Goal: Task Accomplishment & Management: Complete application form

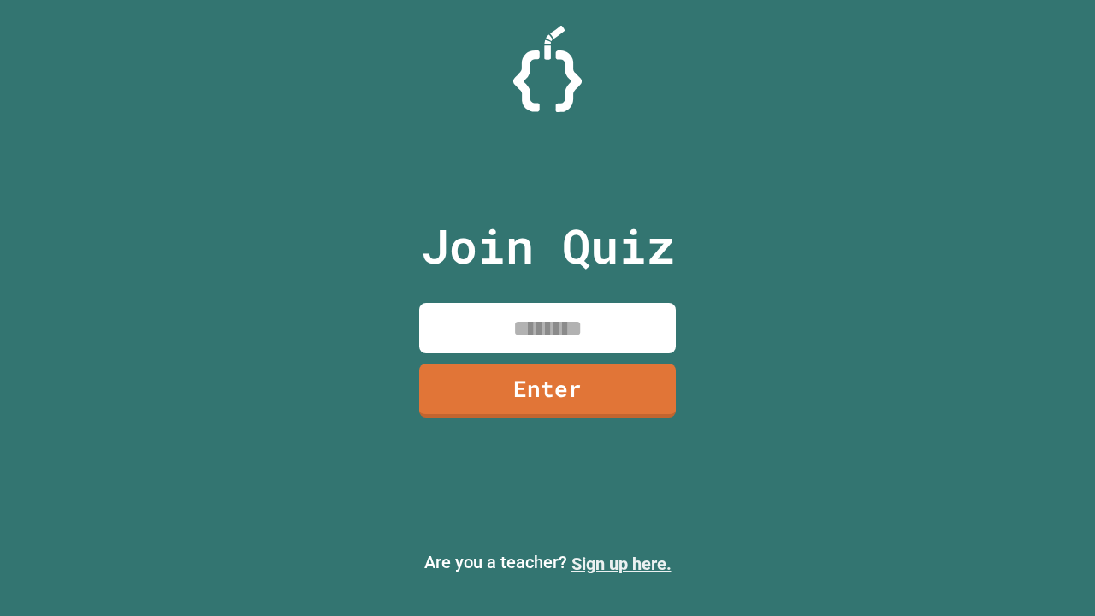
click at [621, 564] on link "Sign up here." at bounding box center [622, 564] width 100 height 21
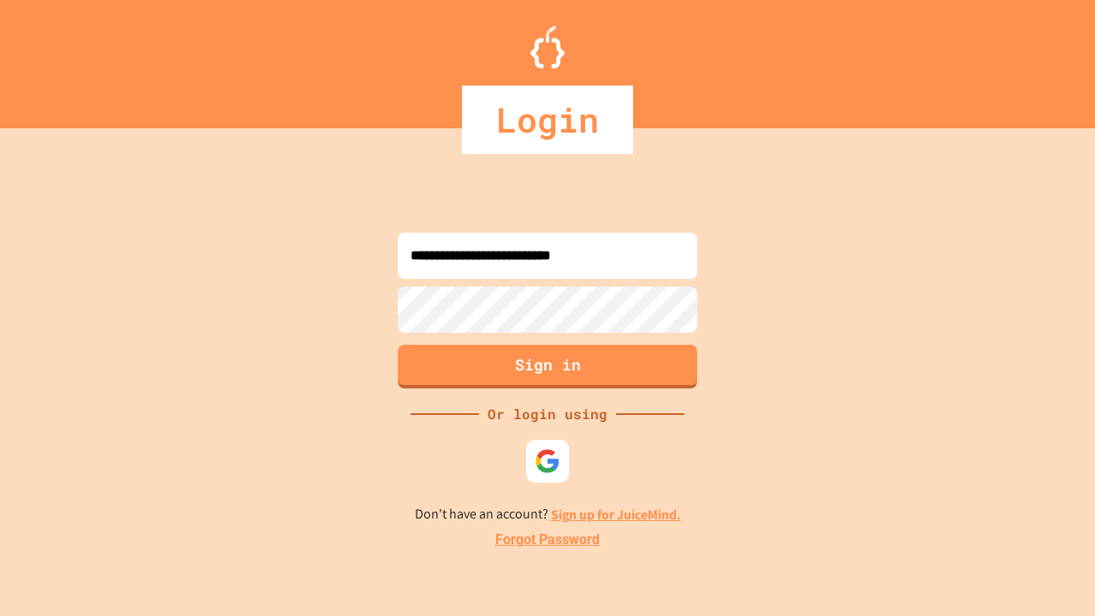
type input "**********"
